Goal: Navigation & Orientation: Find specific page/section

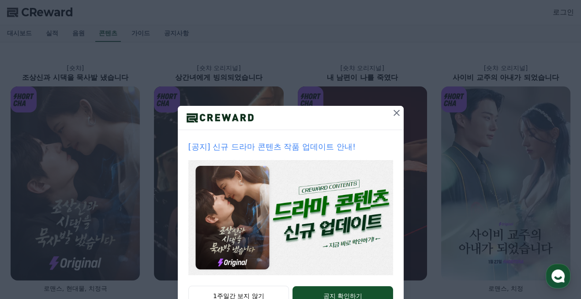
click at [390, 113] on button at bounding box center [397, 113] width 14 height 14
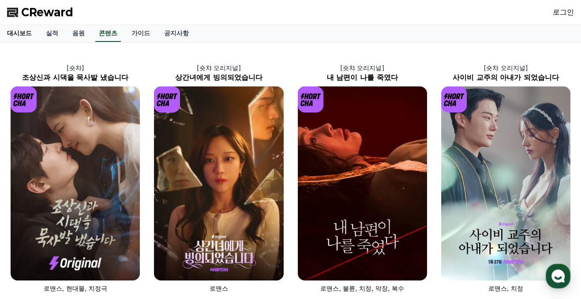
click at [28, 37] on link "대시보드" at bounding box center [19, 33] width 39 height 17
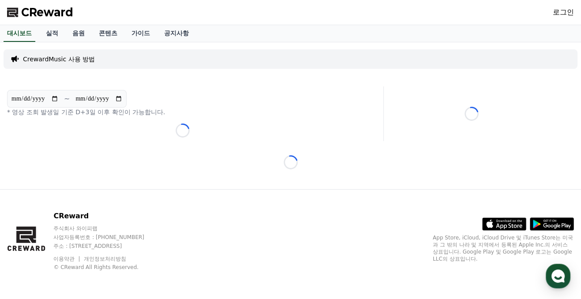
click at [51, 10] on span "CReward" at bounding box center [47, 12] width 52 height 14
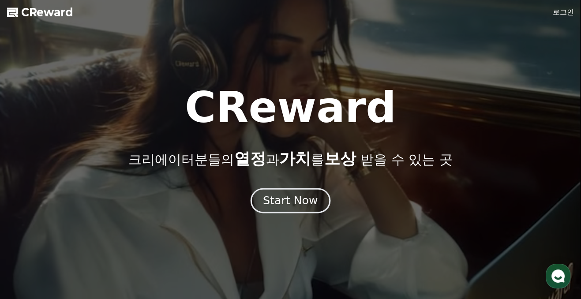
click at [294, 199] on div "Start Now" at bounding box center [290, 200] width 55 height 15
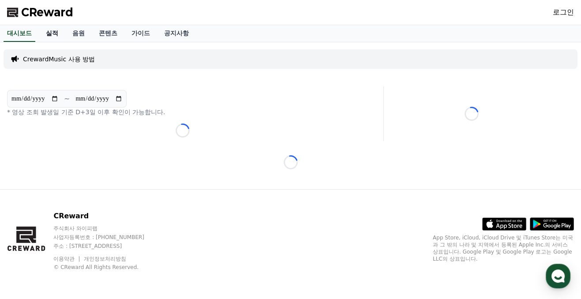
click at [61, 36] on link "실적" at bounding box center [52, 33] width 26 height 17
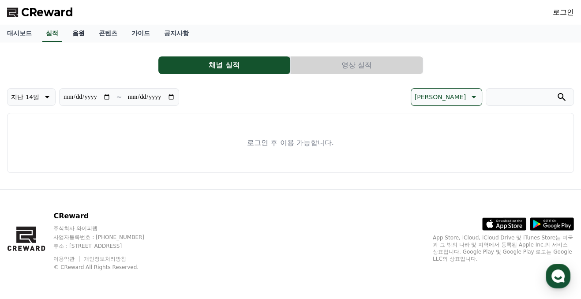
click at [75, 35] on link "음원" at bounding box center [78, 33] width 26 height 17
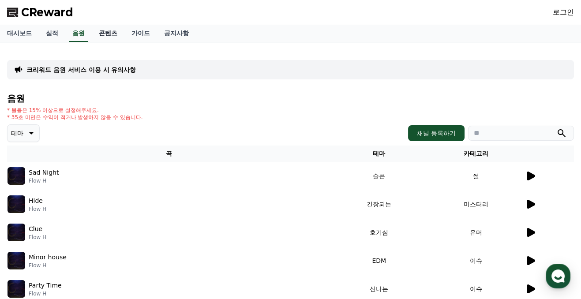
click at [117, 34] on link "콘텐츠" at bounding box center [108, 33] width 33 height 17
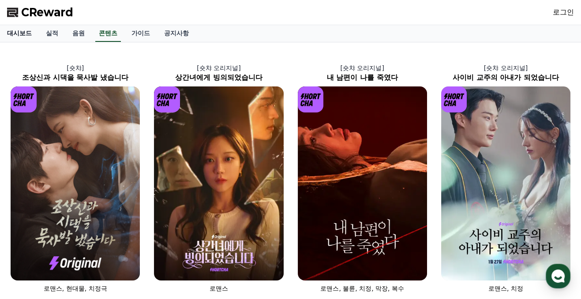
click at [36, 33] on link "대시보드" at bounding box center [19, 33] width 39 height 17
